Goal: Task Accomplishment & Management: Manage account settings

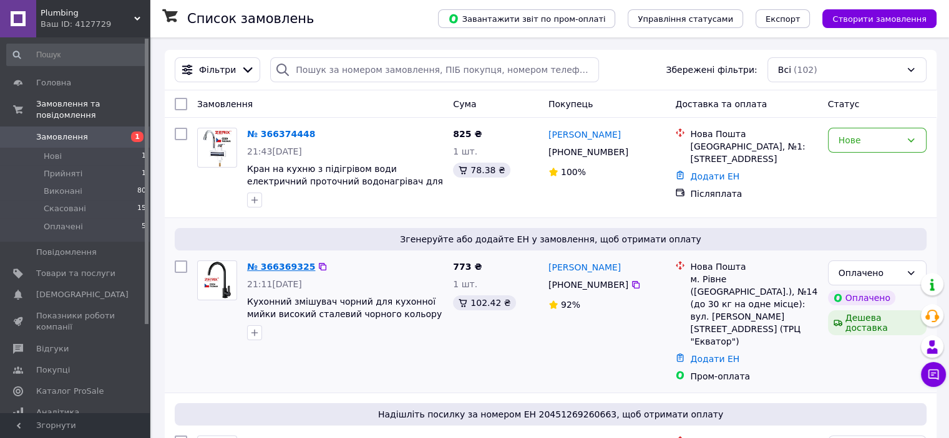
click at [284, 265] on link "№ 366369325" at bounding box center [281, 267] width 68 height 10
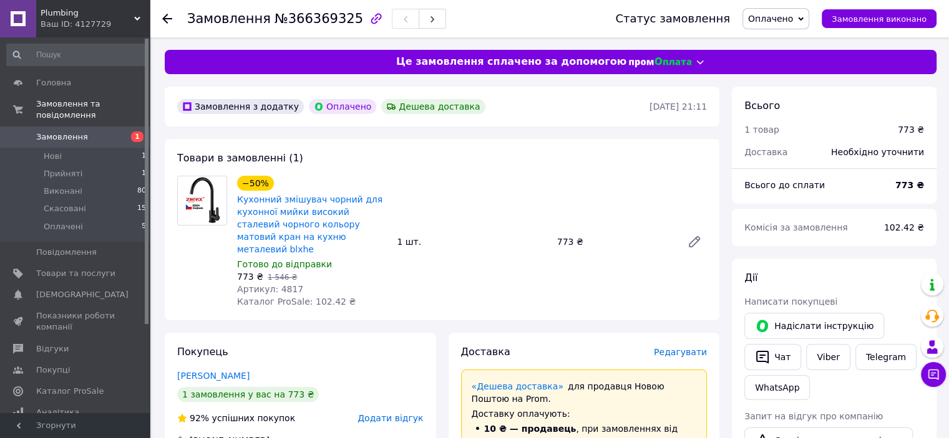
click at [278, 284] on span "Артикул: 4817" at bounding box center [270, 289] width 66 height 10
copy span "4817"
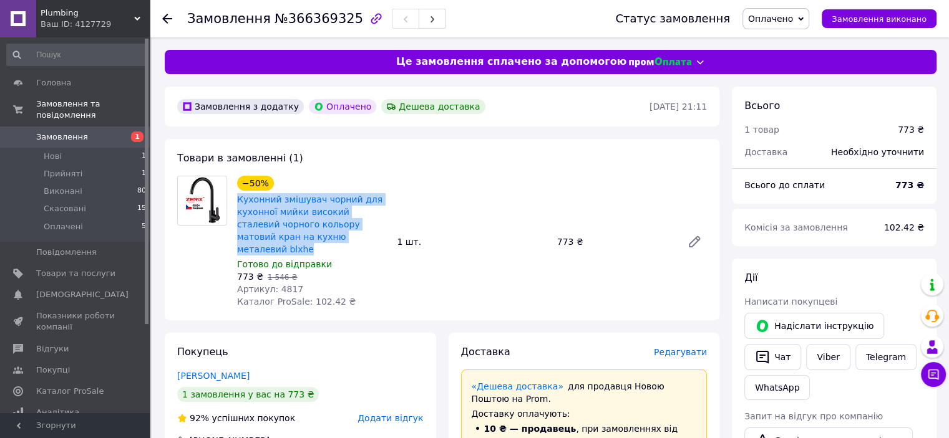
drag, startPoint x: 352, startPoint y: 236, endPoint x: 234, endPoint y: 197, distance: 124.6
click at [234, 197] on div "−50% Кухонний змішувач чорний для кухонної мийки високий сталевий чорного кольо…" at bounding box center [312, 241] width 160 height 137
copy link "Кухонний змішувач чорний для кухонної мийки високий сталевий чорного кольору ма…"
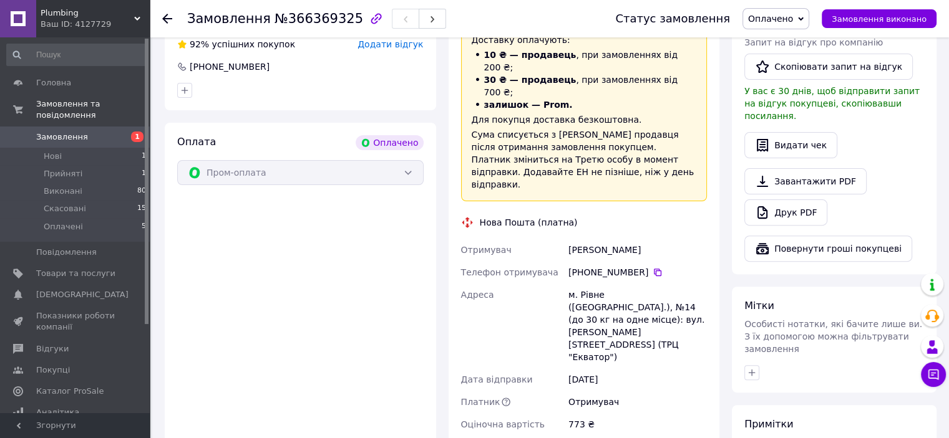
scroll to position [437, 0]
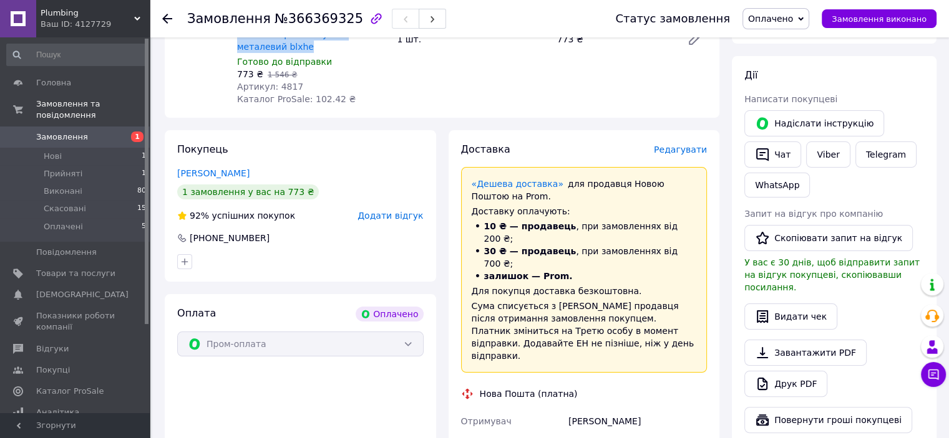
scroll to position [125, 0]
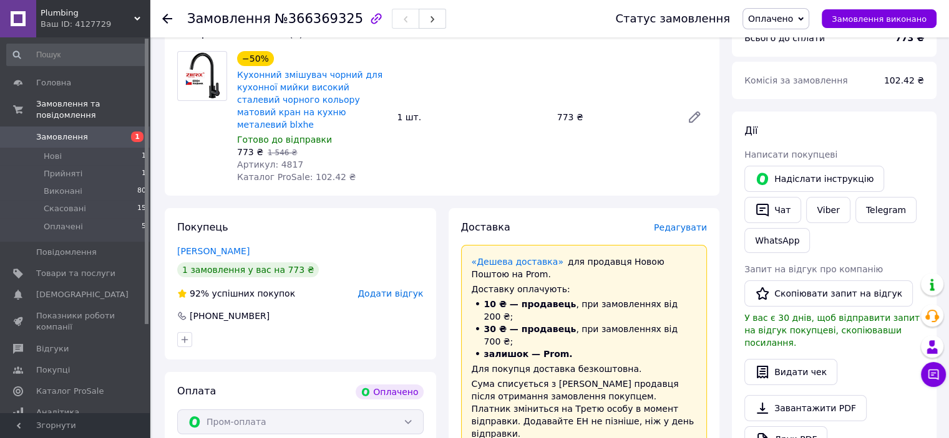
click at [284, 160] on span "Артикул: 4817" at bounding box center [270, 165] width 66 height 10
copy span "4817"
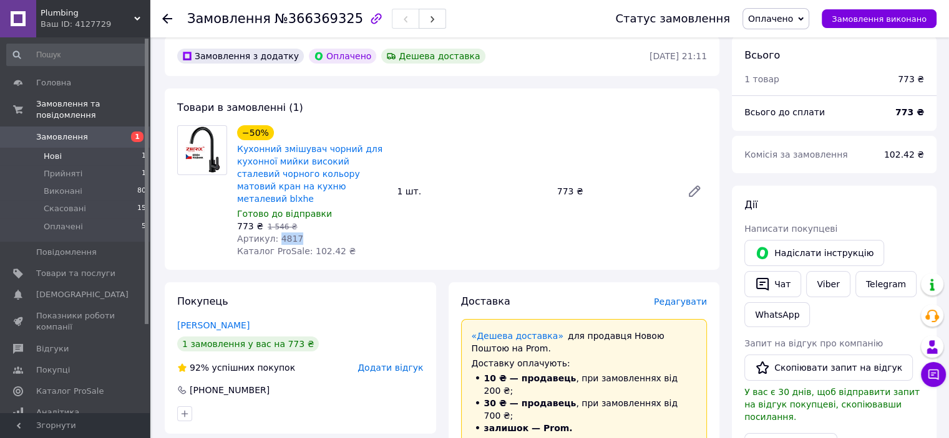
scroll to position [0, 0]
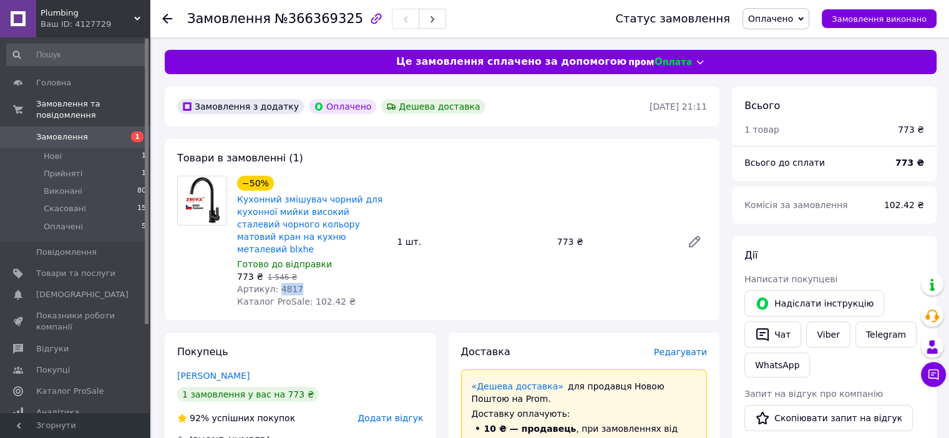
click at [93, 132] on span "Замовлення" at bounding box center [75, 137] width 79 height 11
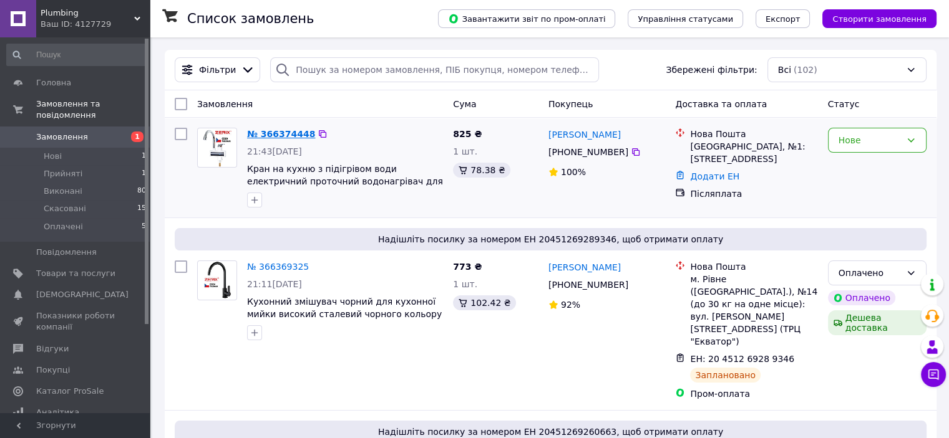
click at [279, 134] on link "№ 366374448" at bounding box center [281, 134] width 68 height 10
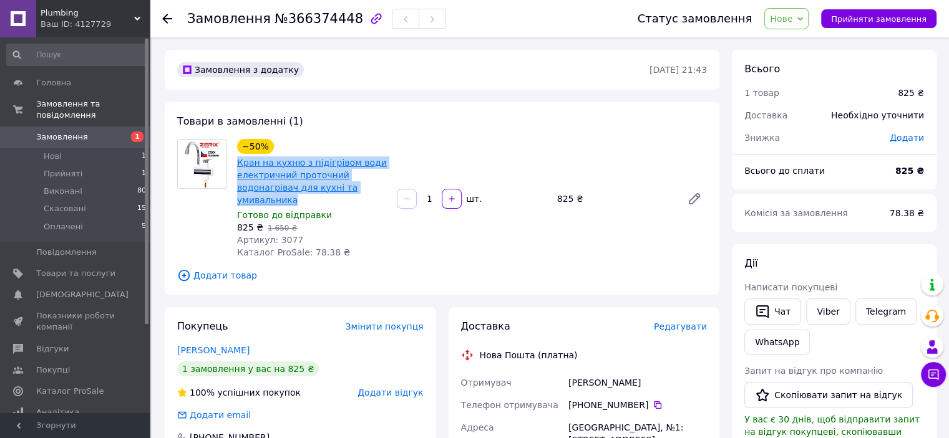
drag, startPoint x: 316, startPoint y: 200, endPoint x: 237, endPoint y: 167, distance: 85.8
click at [237, 167] on span "Кран на кухню з підігрівом води електричний проточний водонагрівач для кухні та…" at bounding box center [312, 182] width 150 height 50
copy link "Кран на кухню з підігрівом води електричний проточний водонагрівач для кухні та…"
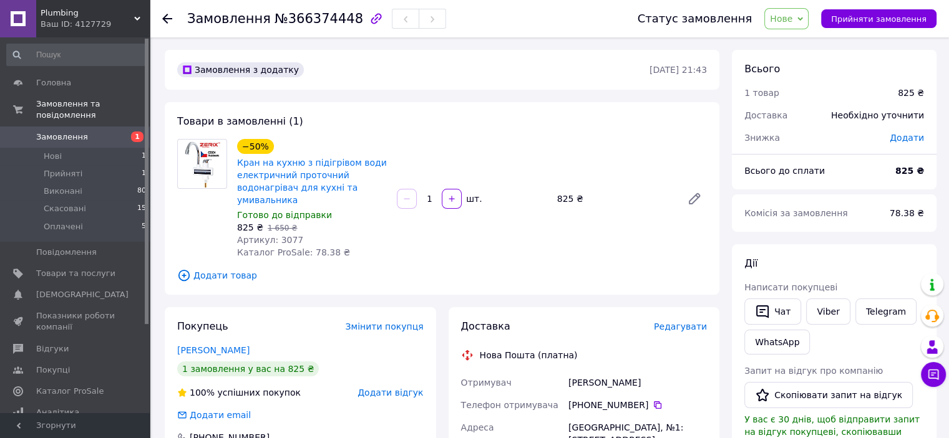
click at [284, 240] on span "Артикул: 3077" at bounding box center [270, 240] width 66 height 10
copy span "3077"
click at [118, 132] on span "1" at bounding box center [132, 137] width 34 height 11
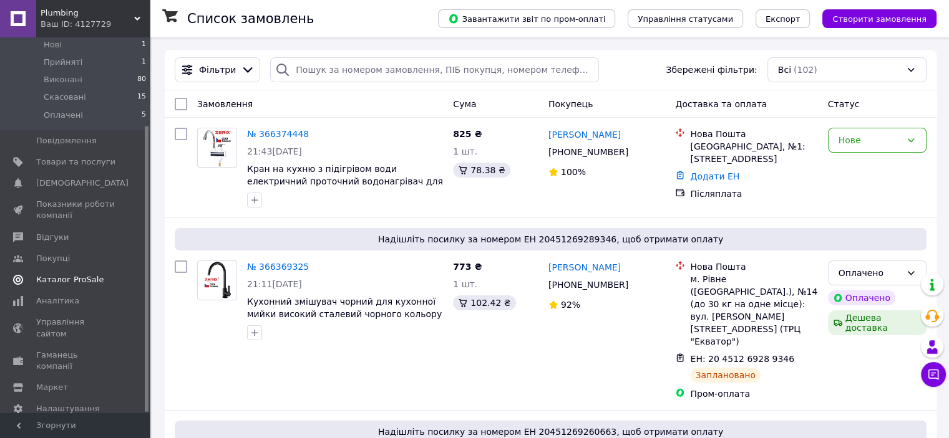
scroll to position [116, 0]
click at [51, 291] on span "Аналітика" at bounding box center [57, 296] width 43 height 11
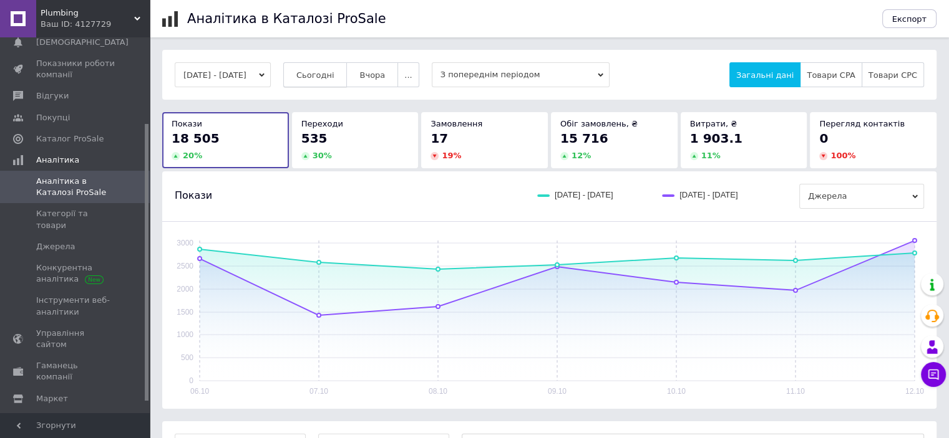
click at [334, 77] on span "Сьогодні" at bounding box center [315, 74] width 38 height 9
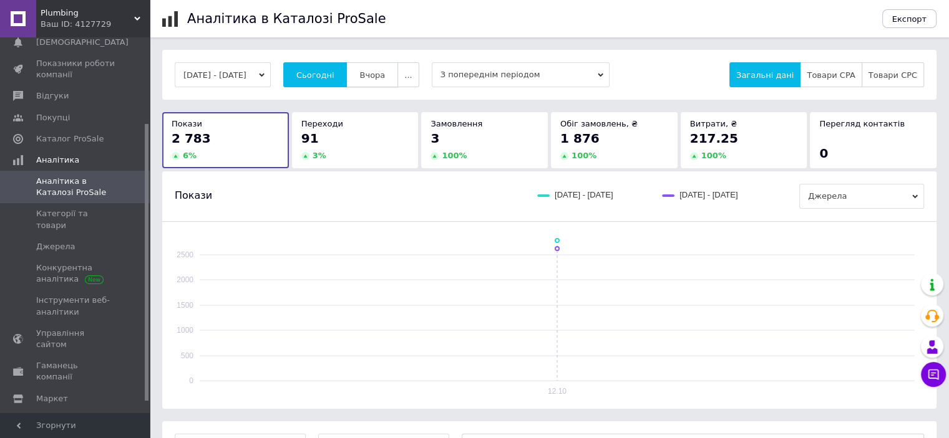
click at [378, 79] on span "Вчора" at bounding box center [372, 74] width 26 height 9
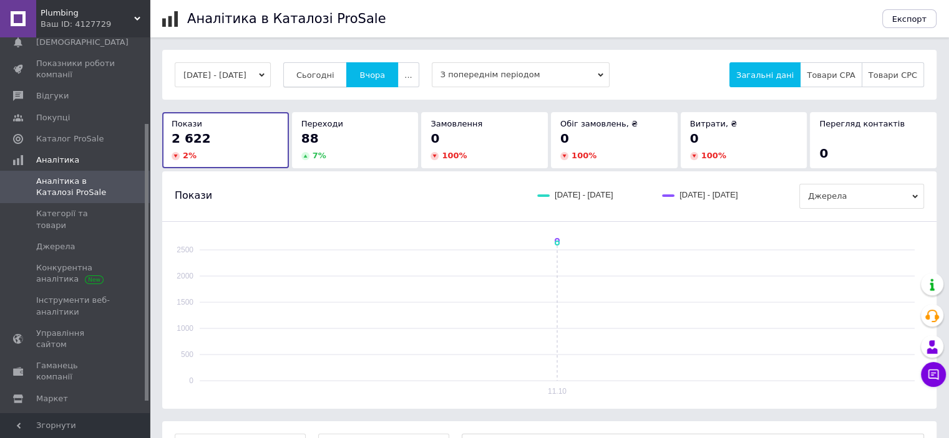
click at [317, 78] on button "Сьогодні" at bounding box center [315, 74] width 64 height 25
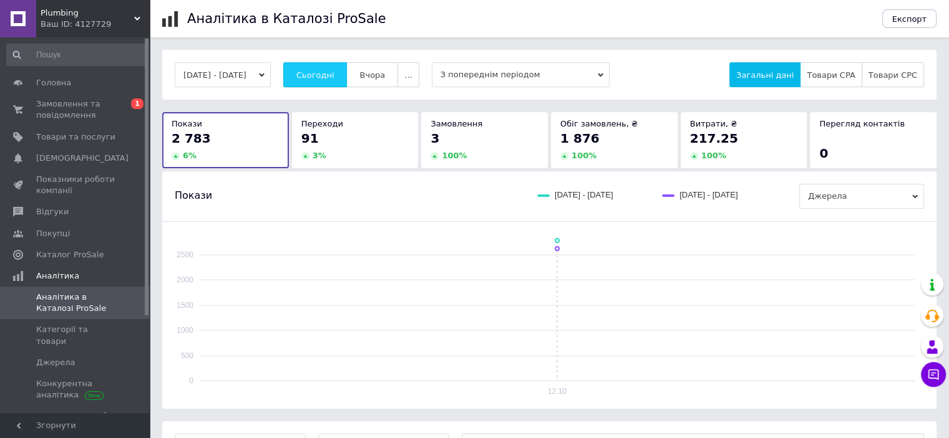
click at [332, 72] on span "Сьогодні" at bounding box center [315, 74] width 38 height 9
click at [347, 76] on button "Сьогодні" at bounding box center [315, 74] width 64 height 25
click at [64, 117] on span "Замовлення та повідомлення" at bounding box center [75, 110] width 79 height 22
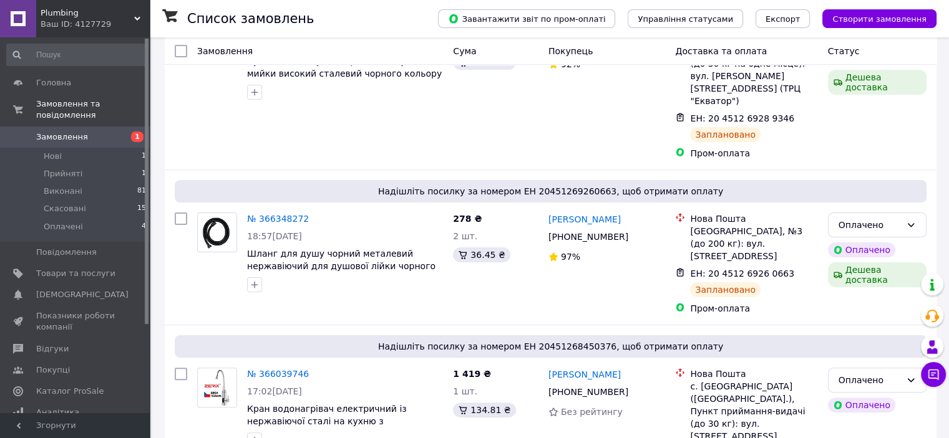
scroll to position [312, 0]
